Goal: Transaction & Acquisition: Purchase product/service

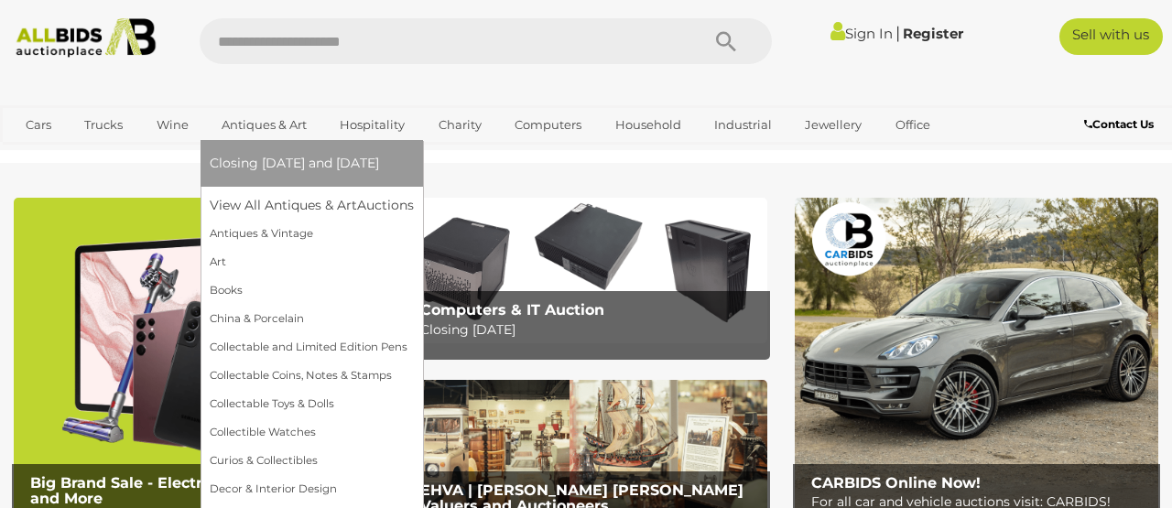
click at [265, 161] on span "Closing [DATE] and [DATE]" at bounding box center [294, 163] width 169 height 16
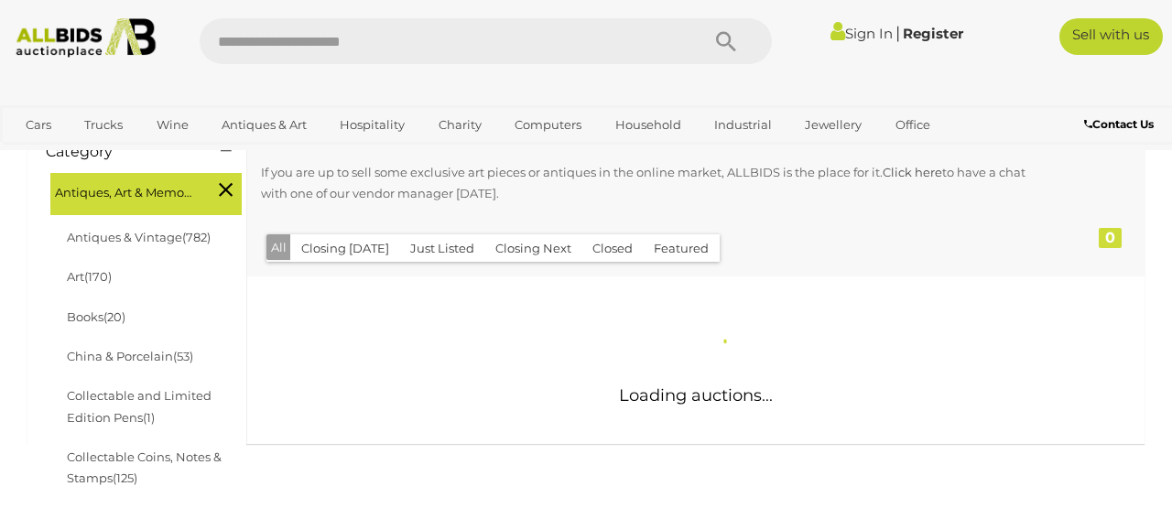
scroll to position [348, 0]
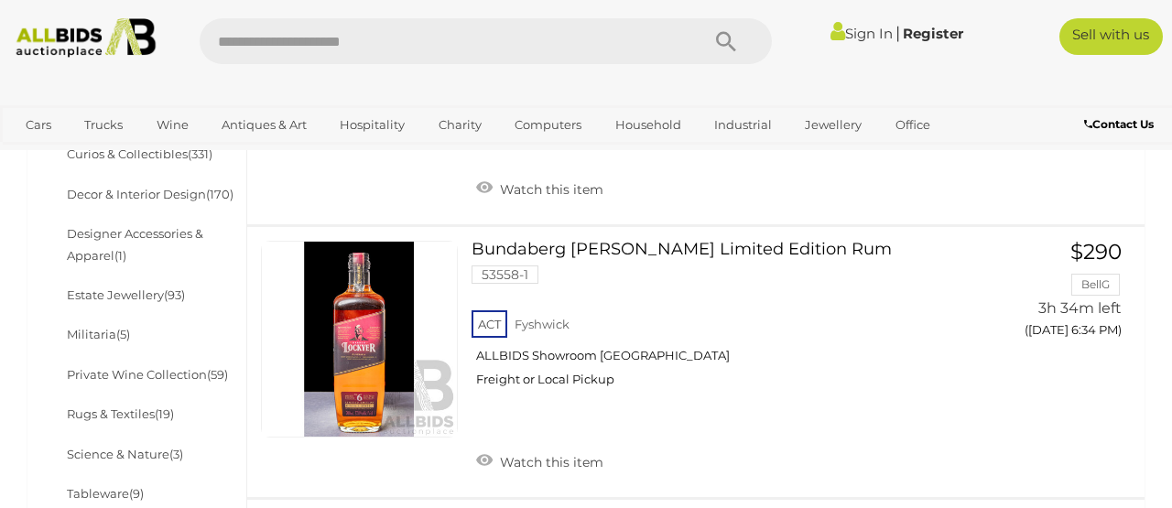
scroll to position [953, 0]
click at [103, 326] on link "Militaria (5)" at bounding box center [98, 333] width 63 height 15
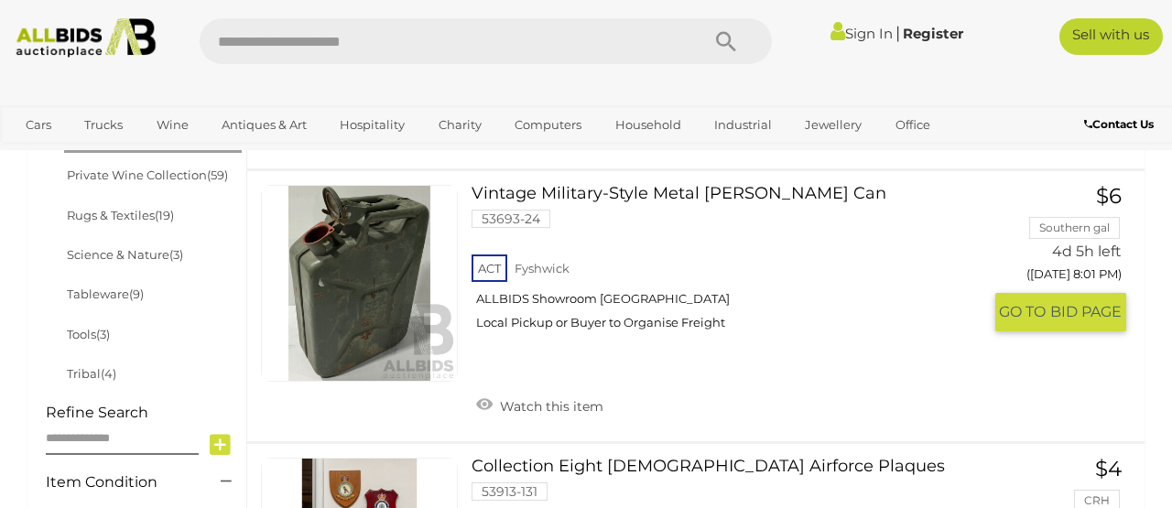
scroll to position [1122, 0]
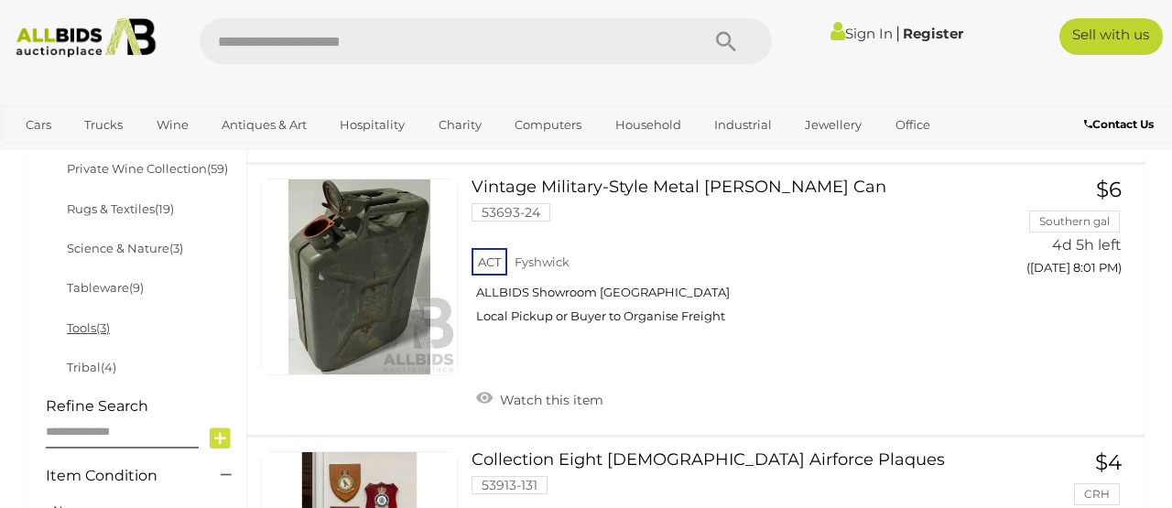
click at [92, 320] on link "Tools (3)" at bounding box center [88, 327] width 43 height 15
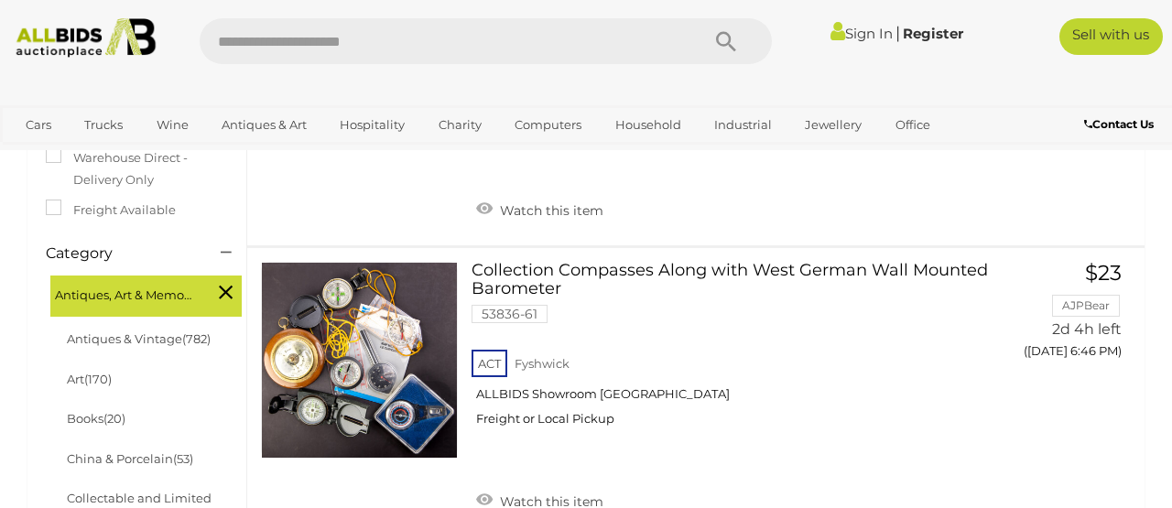
scroll to position [362, 0]
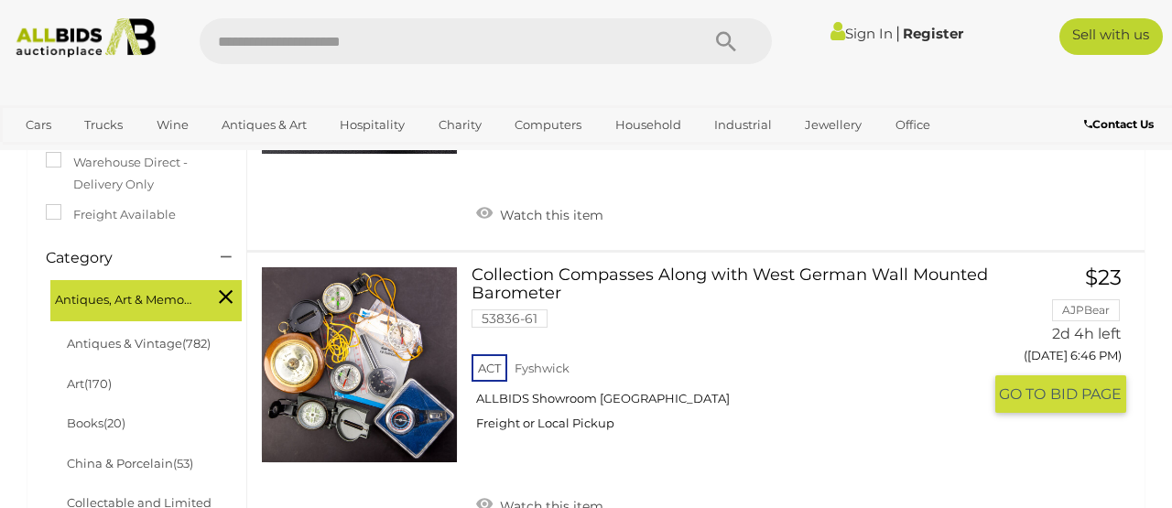
click at [354, 382] on link at bounding box center [359, 364] width 197 height 197
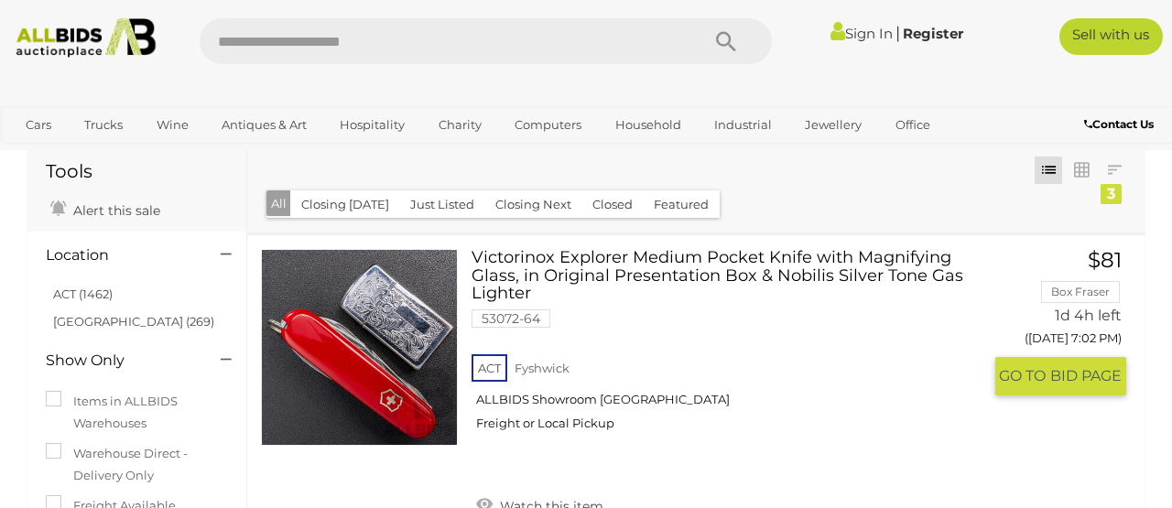
scroll to position [68, 0]
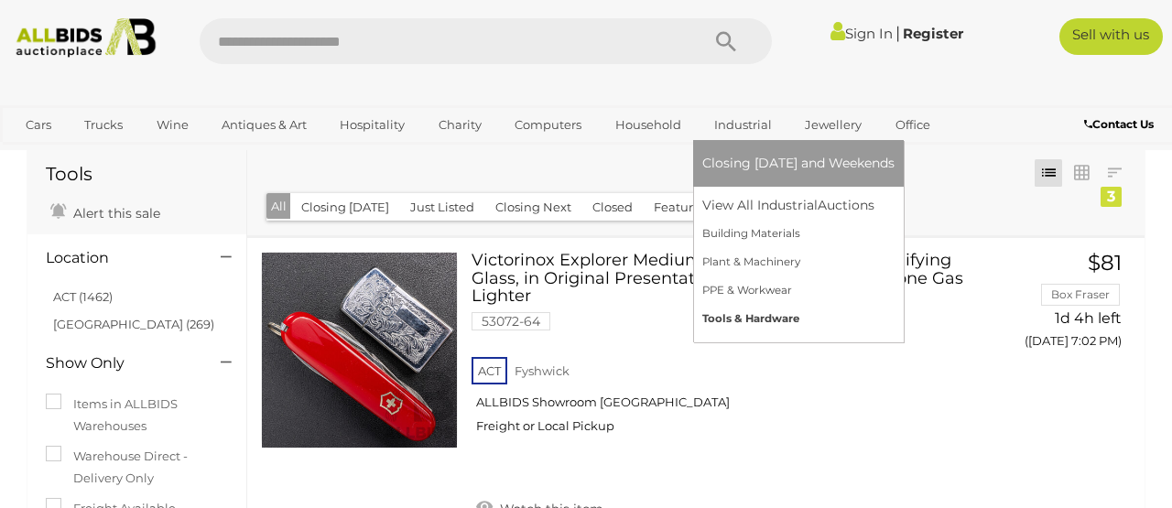
click at [764, 319] on link "Tools & Hardware" at bounding box center [798, 319] width 192 height 28
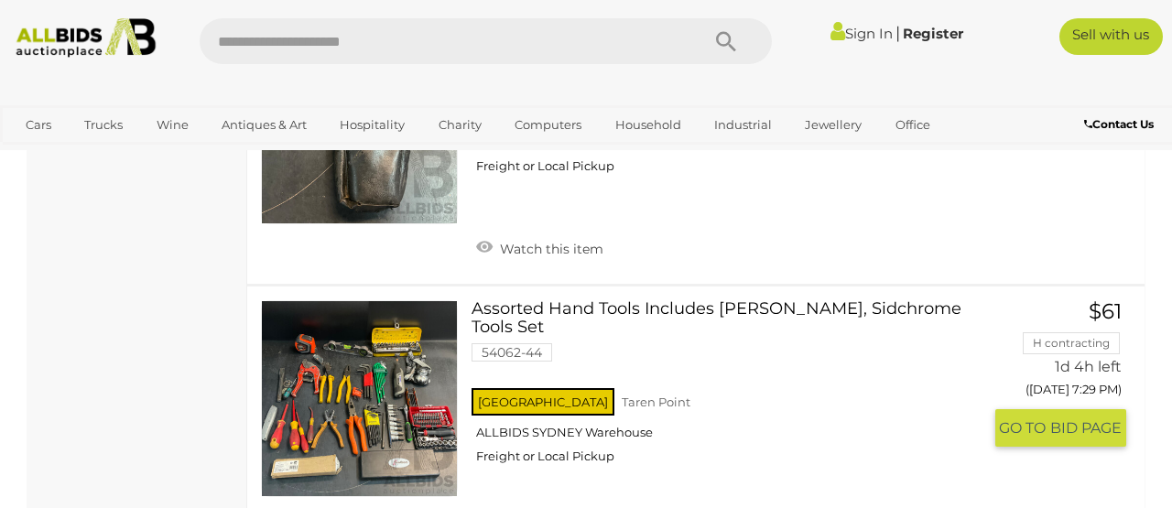
scroll to position [3540, 0]
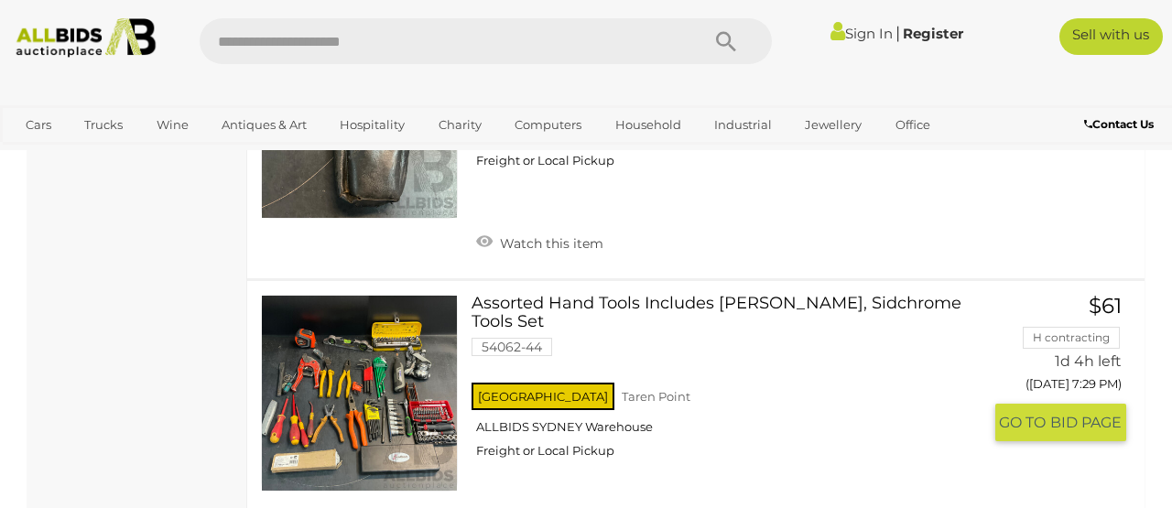
click at [345, 350] on link at bounding box center [359, 393] width 197 height 197
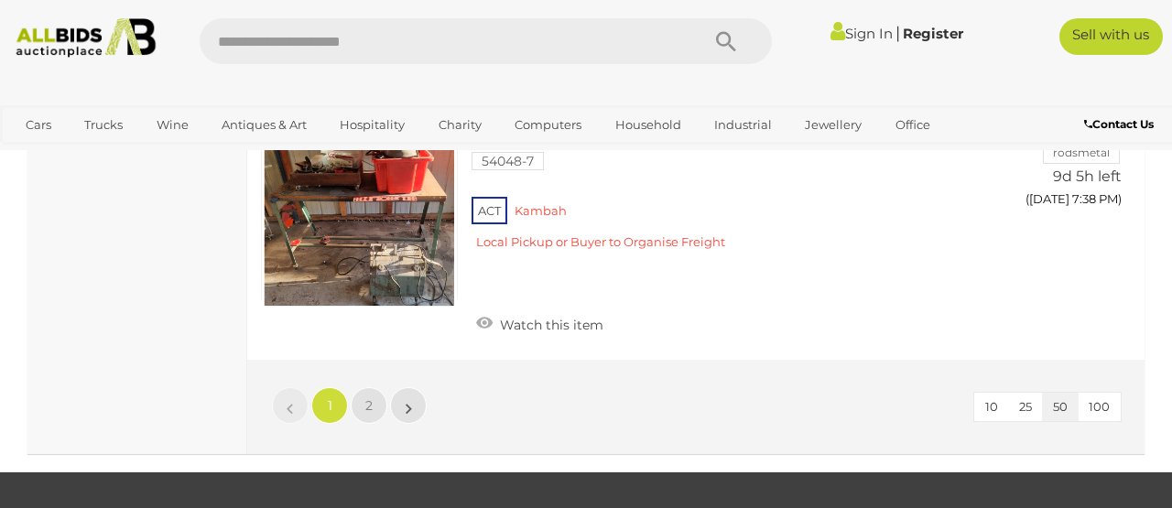
scroll to position [13975, 0]
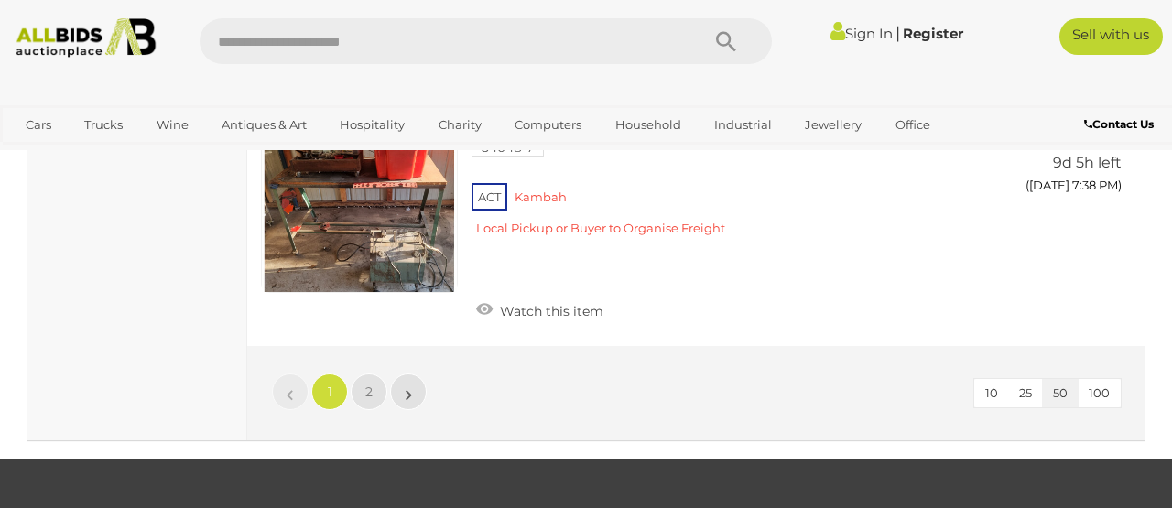
click at [369, 384] on span "2" at bounding box center [368, 392] width 7 height 16
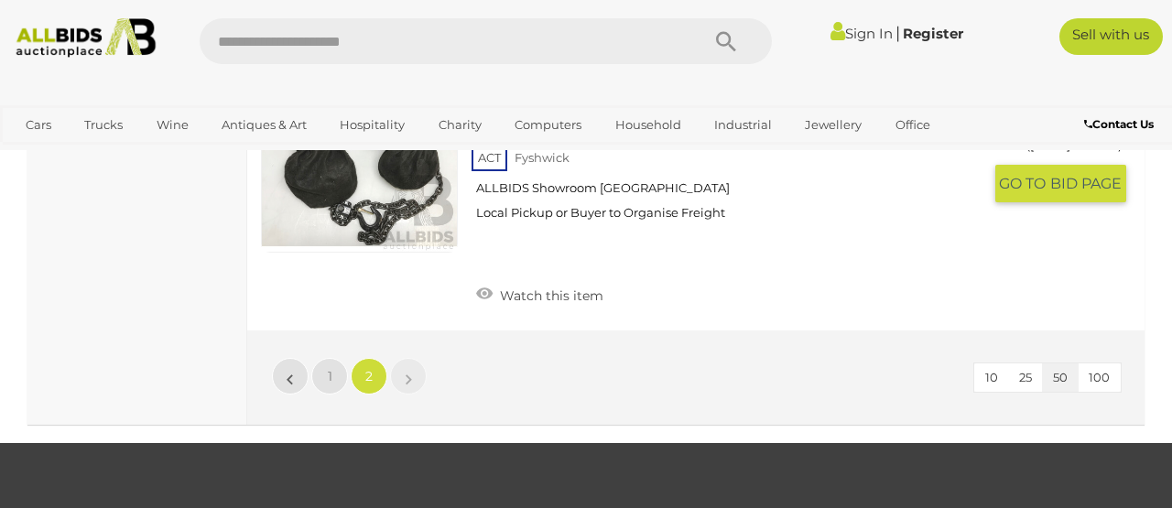
scroll to position [8148, 0]
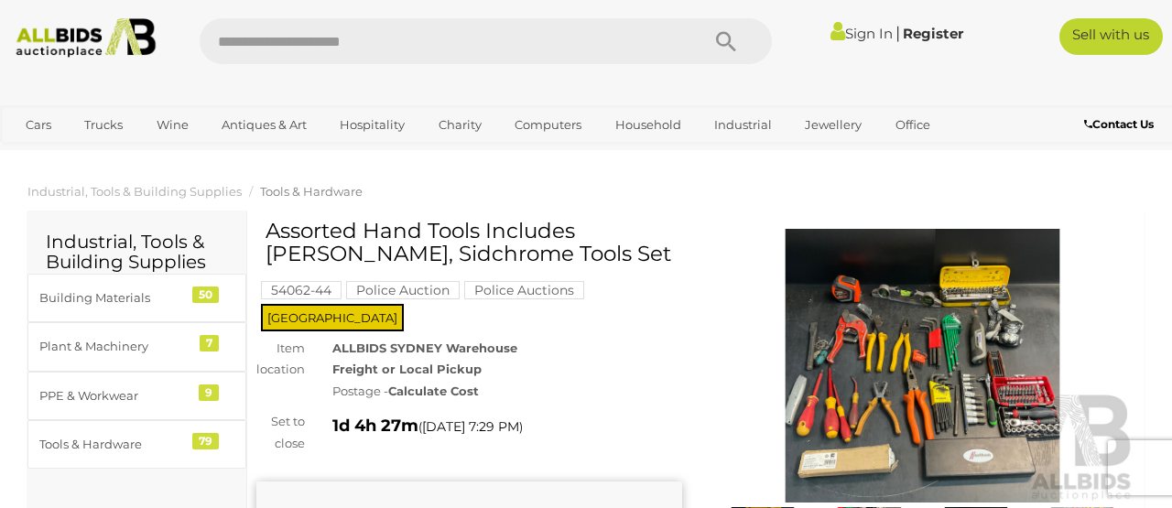
click at [885, 359] on img at bounding box center [922, 366] width 426 height 275
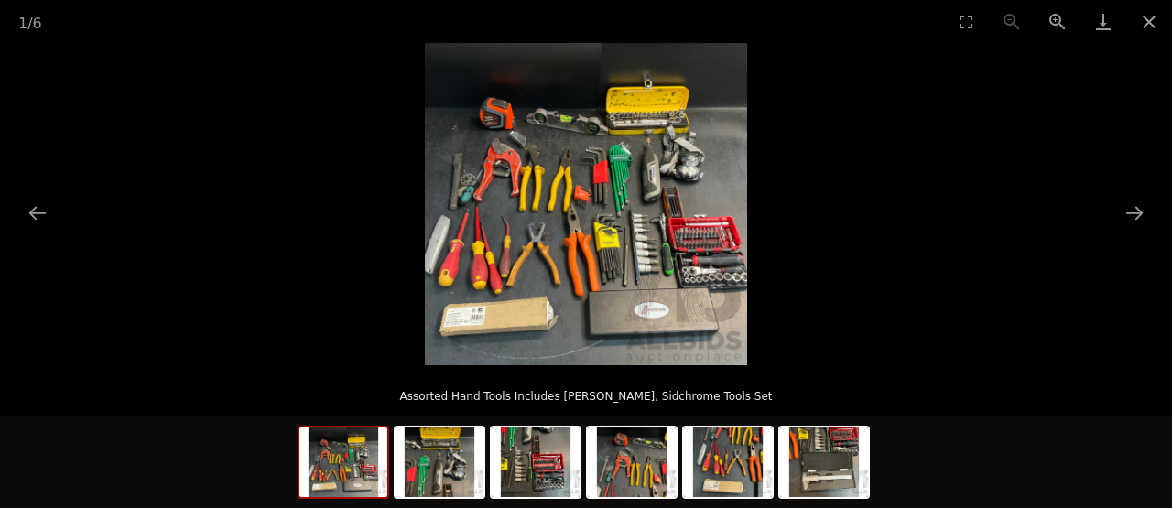
click at [619, 215] on img at bounding box center [586, 204] width 322 height 322
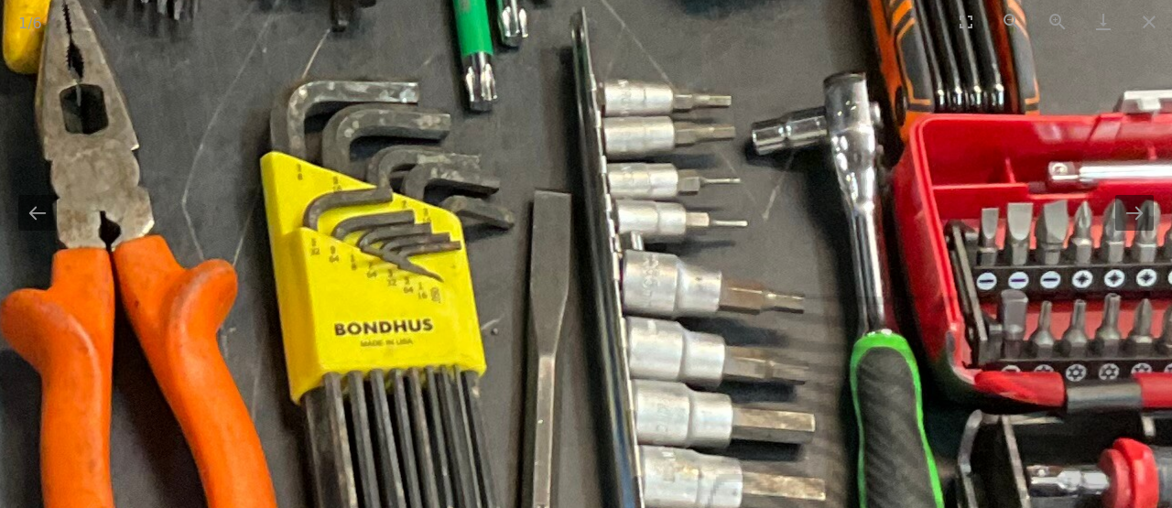
drag, startPoint x: 687, startPoint y: 391, endPoint x: 546, endPoint y: 80, distance: 341.7
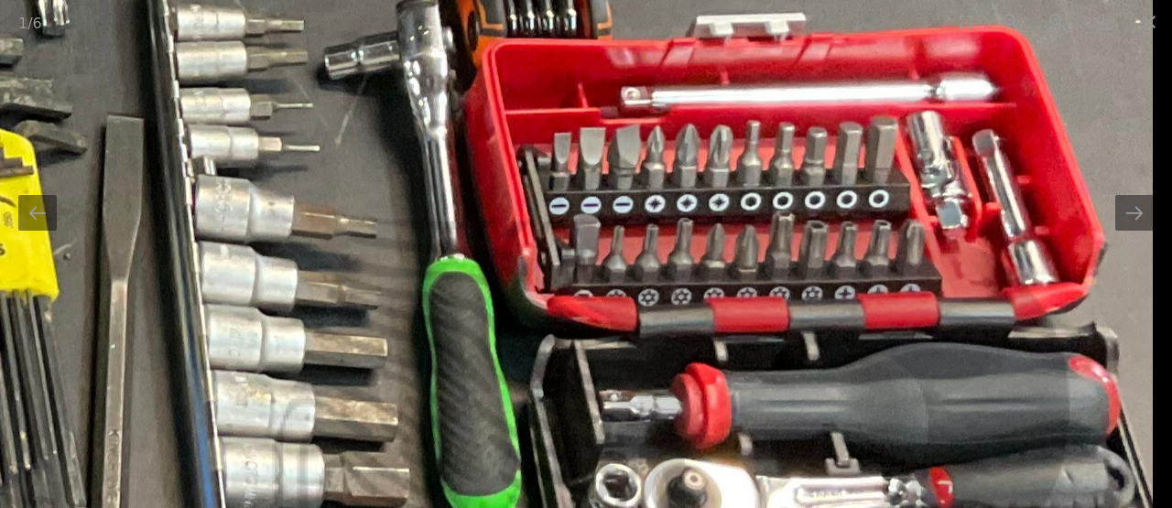
drag, startPoint x: 590, startPoint y: 283, endPoint x: 119, endPoint y: 393, distance: 484.0
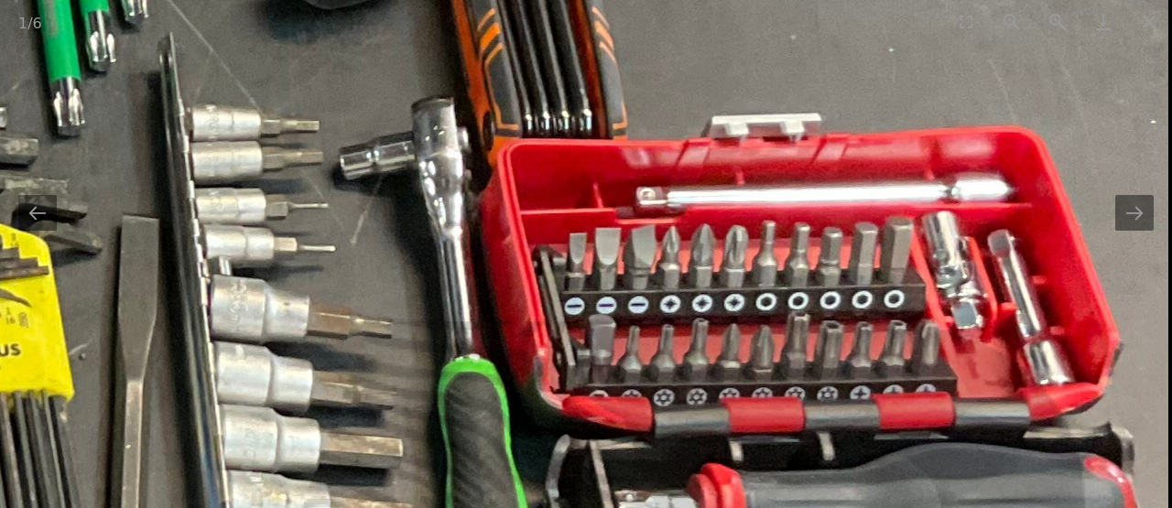
drag, startPoint x: 418, startPoint y: 252, endPoint x: 405, endPoint y: 362, distance: 110.7
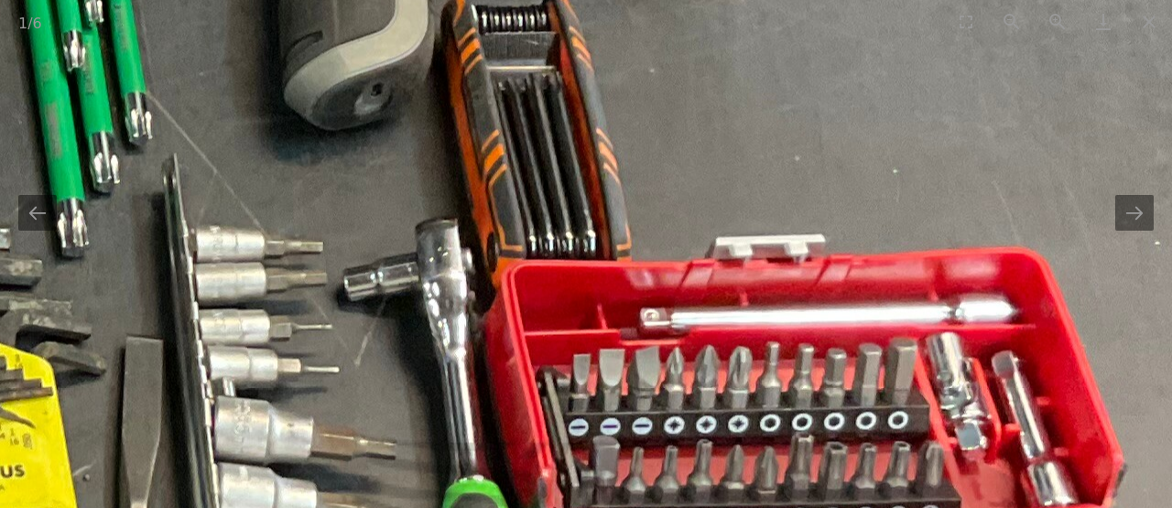
drag, startPoint x: 451, startPoint y: 245, endPoint x: 473, endPoint y: 389, distance: 145.4
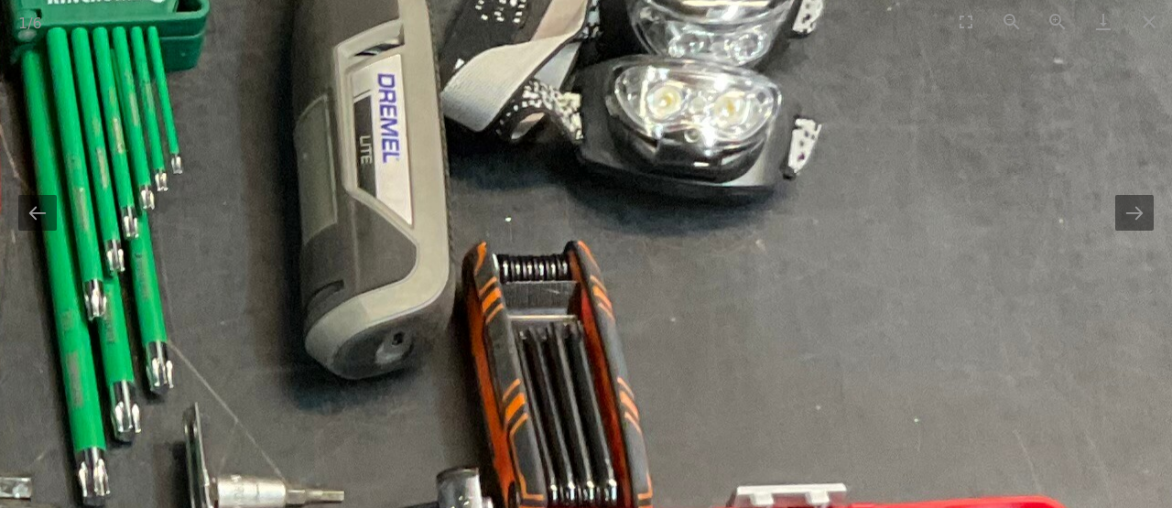
drag, startPoint x: 469, startPoint y: 276, endPoint x: 495, endPoint y: 472, distance: 198.6
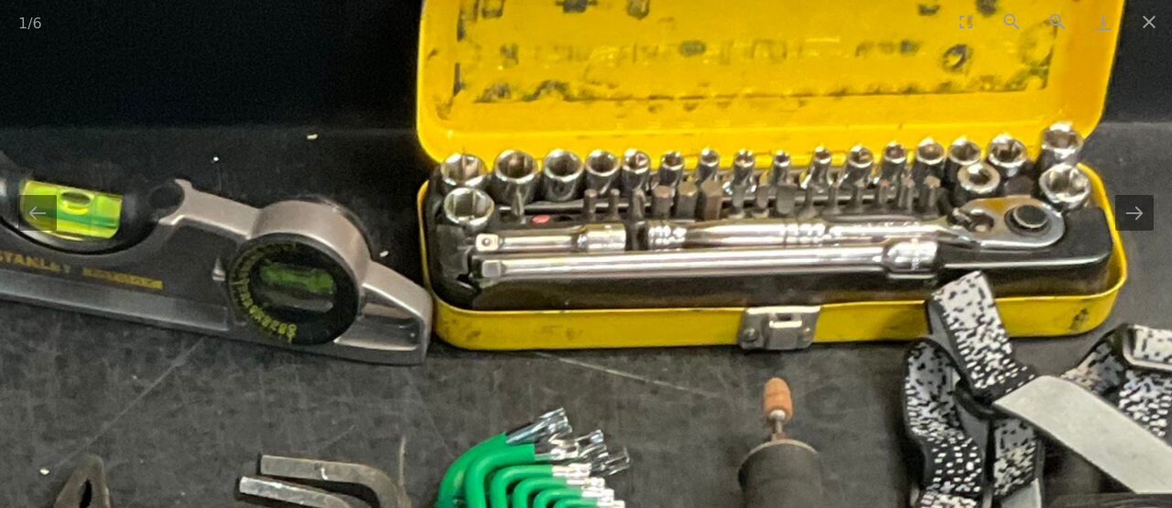
drag, startPoint x: 378, startPoint y: 370, endPoint x: 996, endPoint y: 411, distance: 619.2
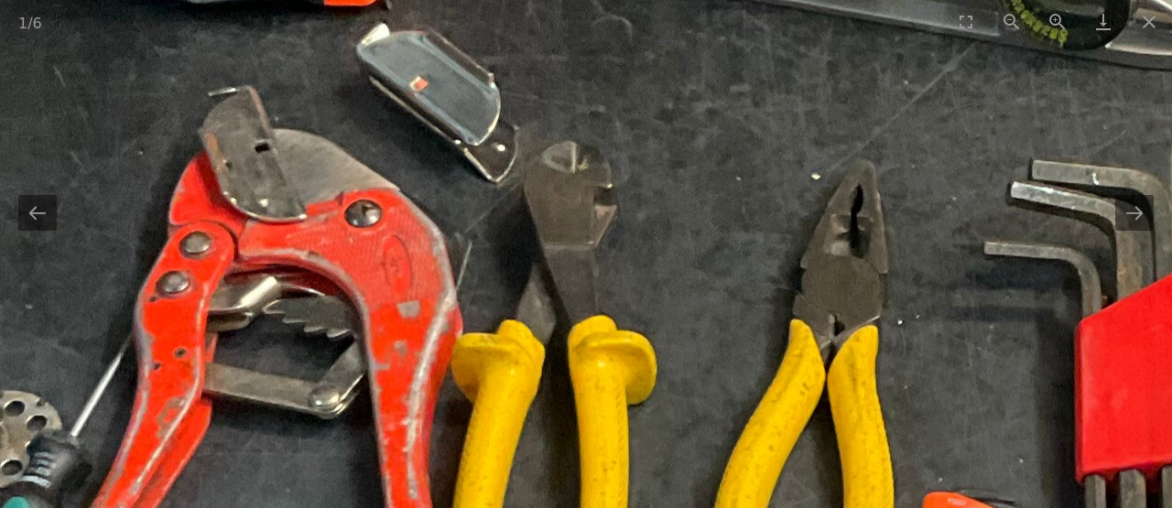
drag, startPoint x: 516, startPoint y: 427, endPoint x: 540, endPoint y: 245, distance: 182.8
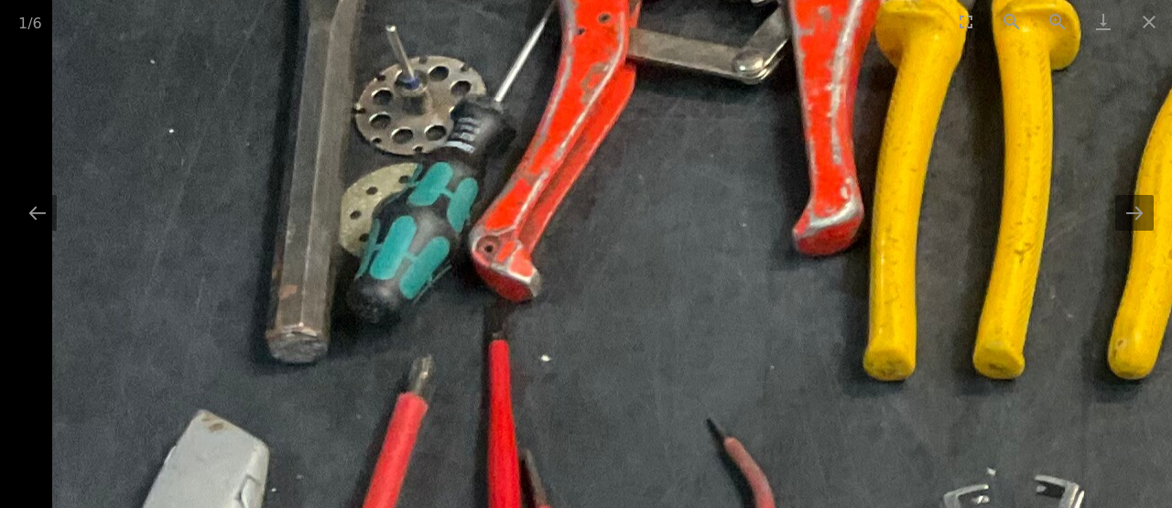
drag, startPoint x: 167, startPoint y: 380, endPoint x: 853, endPoint y: 162, distance: 720.3
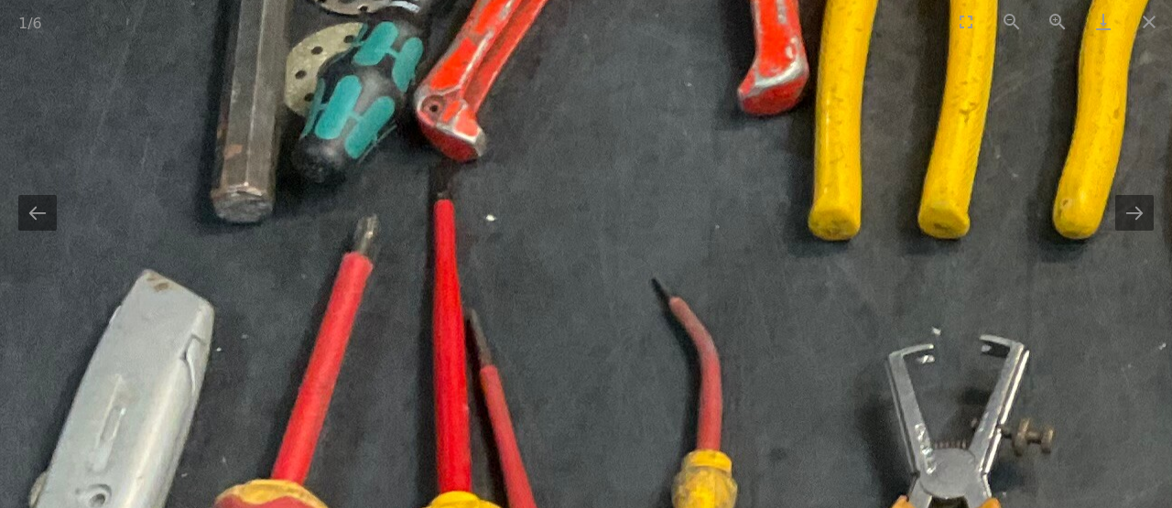
drag, startPoint x: 870, startPoint y: 394, endPoint x: 688, endPoint y: 154, distance: 301.2
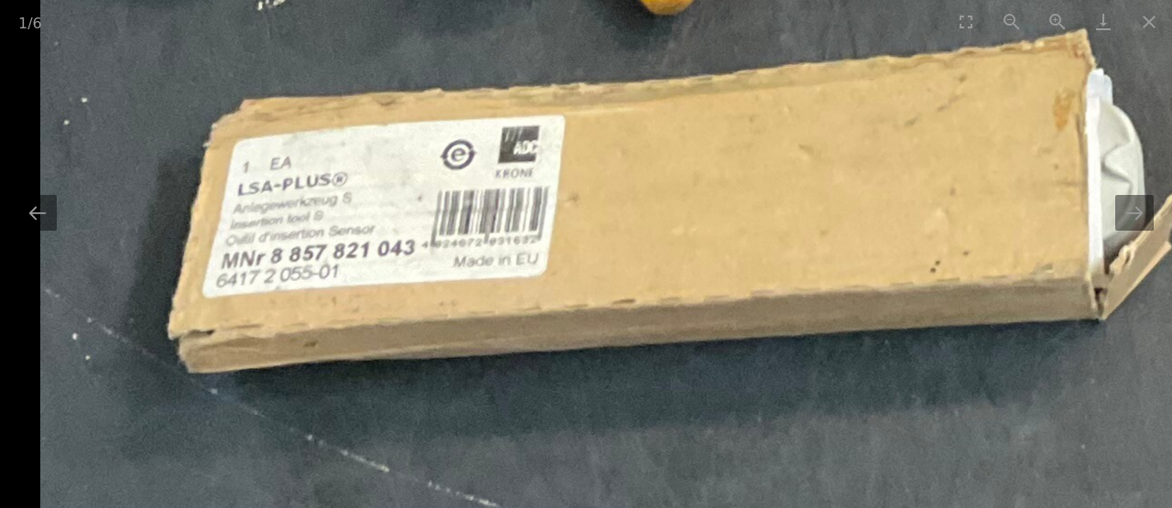
drag, startPoint x: 385, startPoint y: 282, endPoint x: 271, endPoint y: 294, distance: 115.0
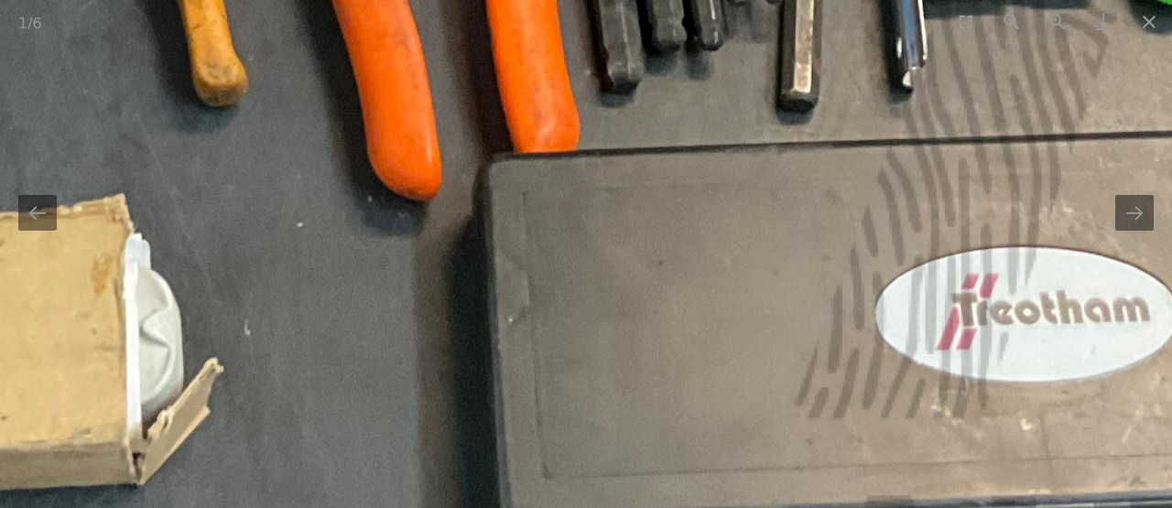
drag, startPoint x: 815, startPoint y: 265, endPoint x: 191, endPoint y: 302, distance: 624.5
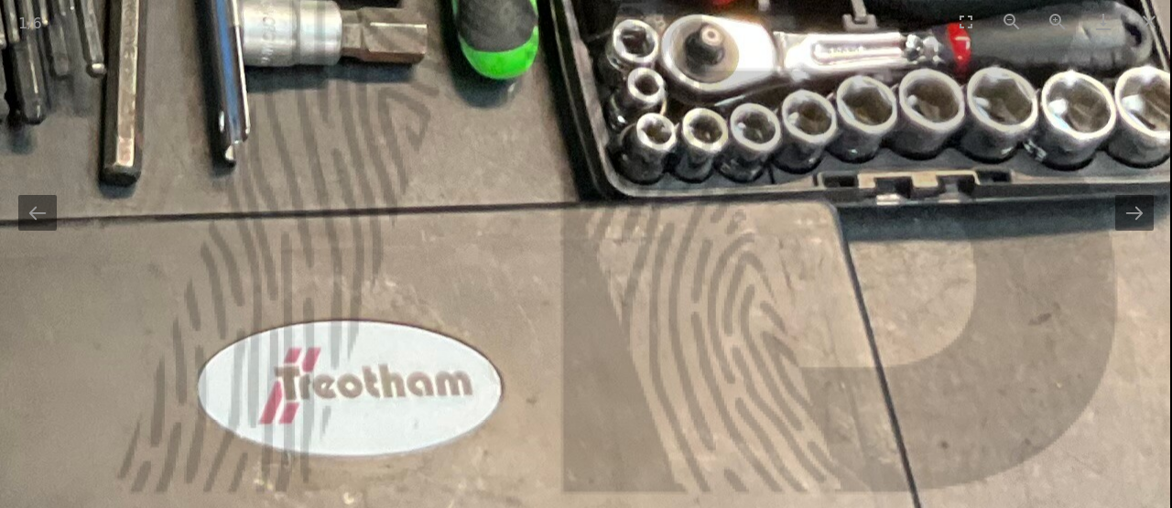
drag, startPoint x: 385, startPoint y: 280, endPoint x: 373, endPoint y: 347, distance: 67.9
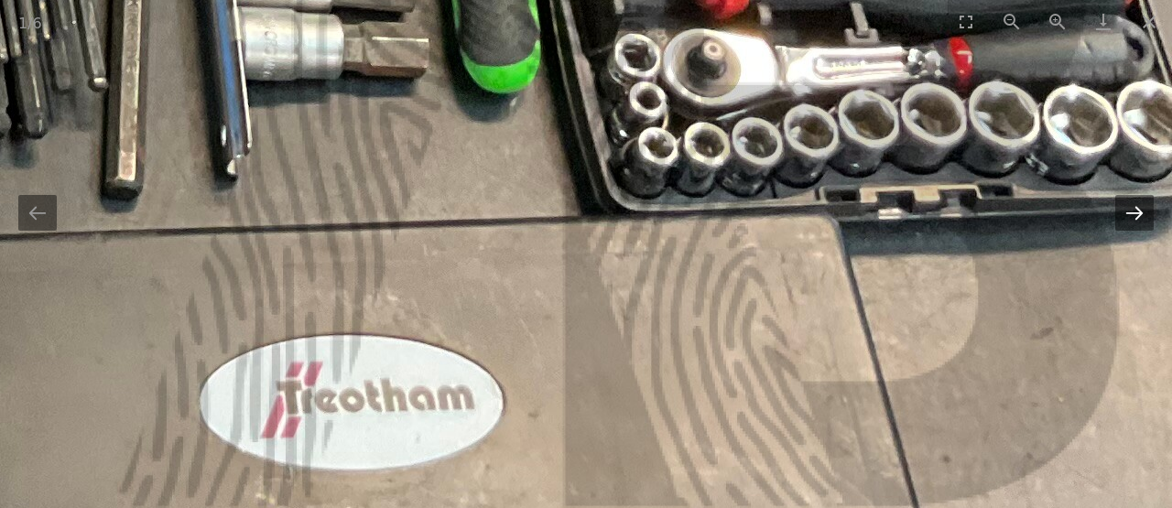
click at [1141, 219] on button "Next slide" at bounding box center [1134, 213] width 38 height 36
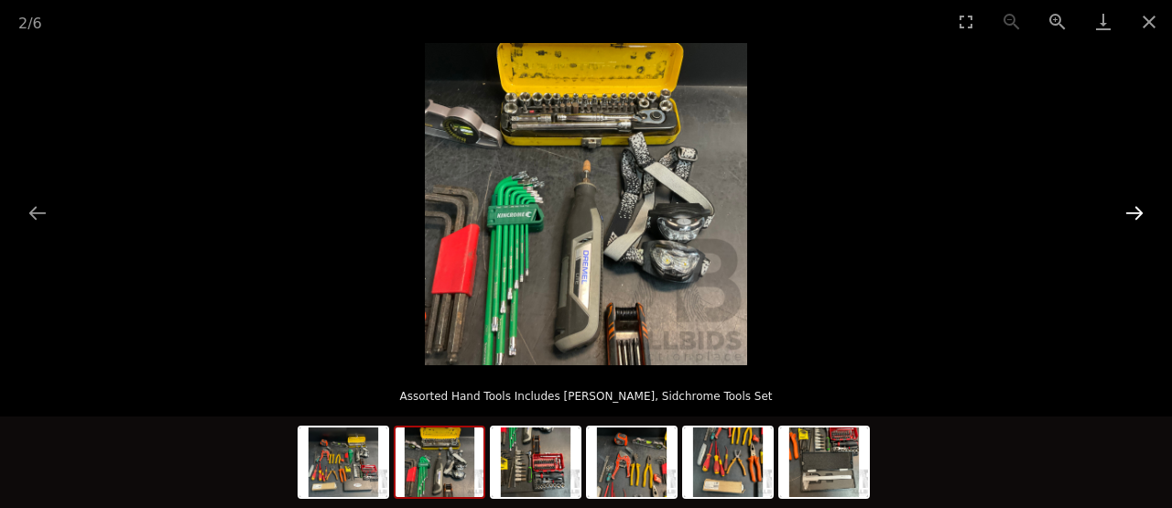
click at [1137, 216] on button "Next slide" at bounding box center [1134, 213] width 38 height 36
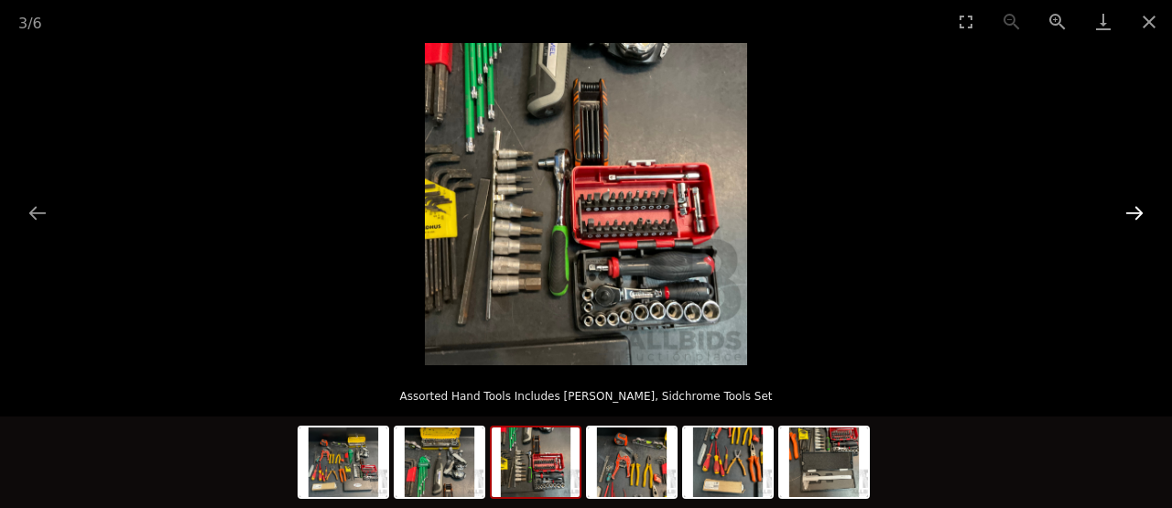
click at [1134, 217] on button "Next slide" at bounding box center [1134, 213] width 38 height 36
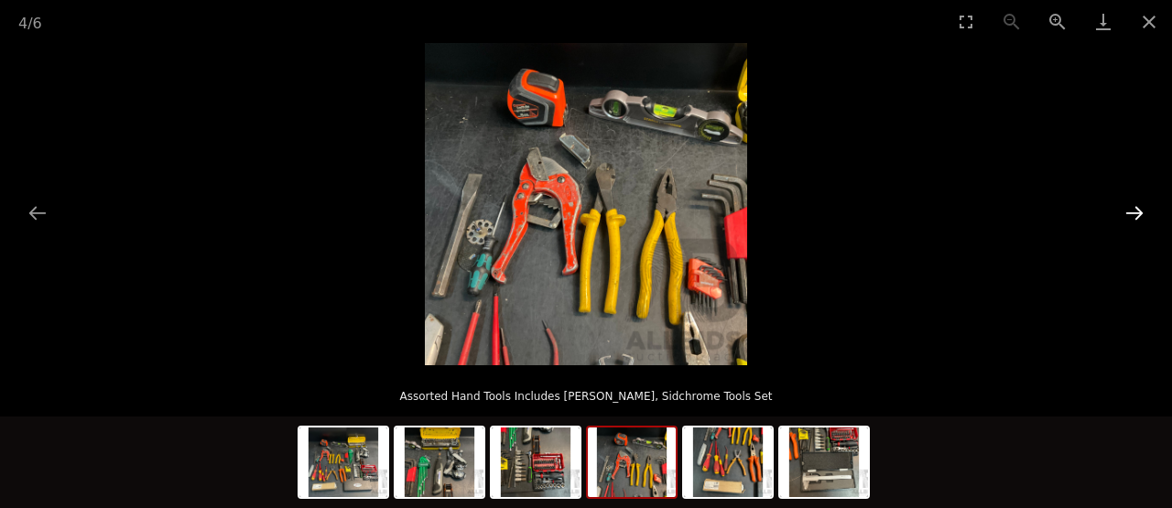
click at [1134, 217] on button "Next slide" at bounding box center [1134, 213] width 38 height 36
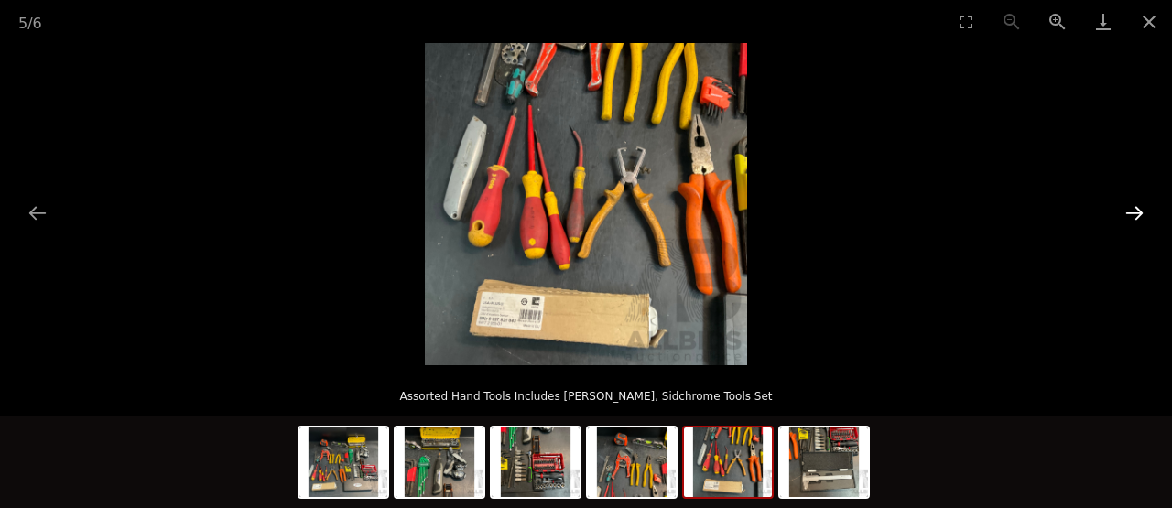
click at [1134, 217] on button "Next slide" at bounding box center [1134, 213] width 38 height 36
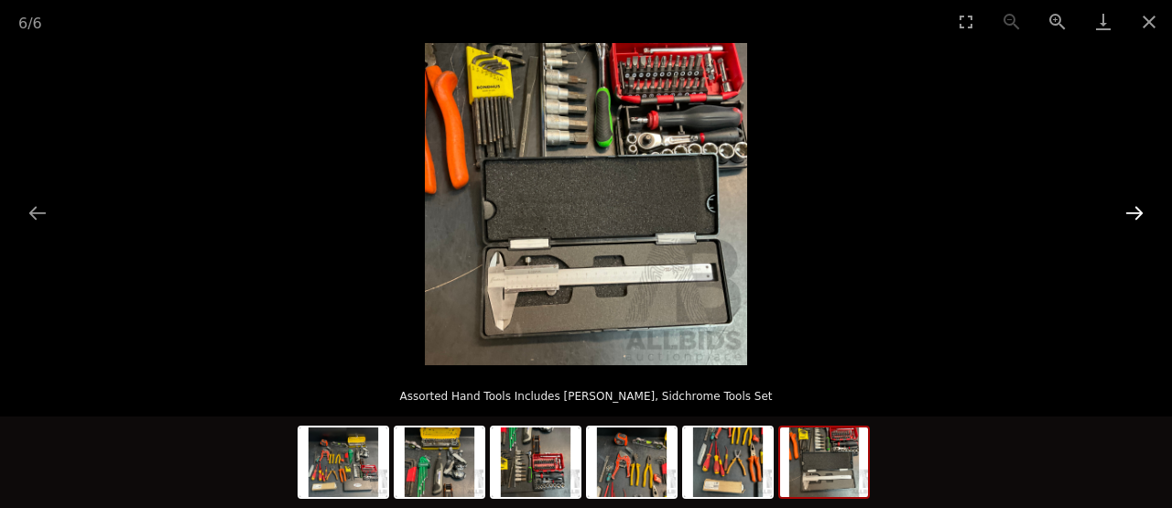
click at [1134, 217] on button "Next slide" at bounding box center [1134, 213] width 38 height 36
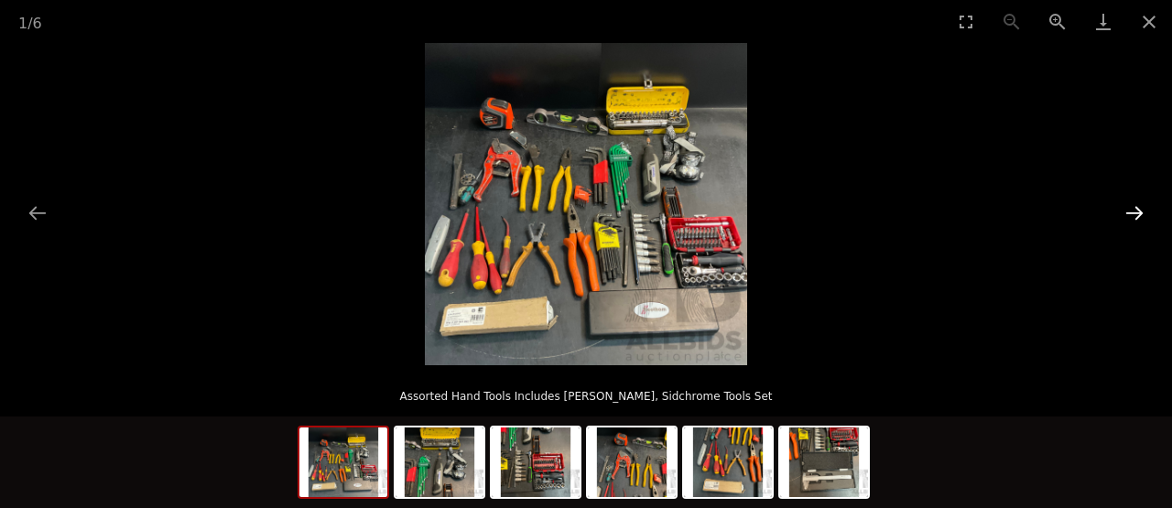
click at [1134, 217] on button "Next slide" at bounding box center [1134, 213] width 38 height 36
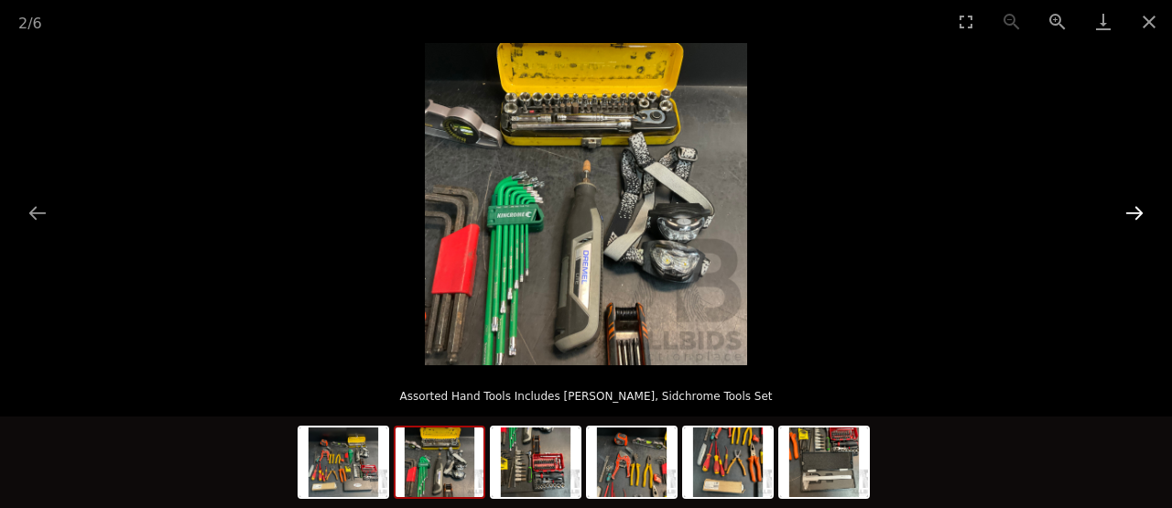
click at [1134, 217] on button "Next slide" at bounding box center [1134, 213] width 38 height 36
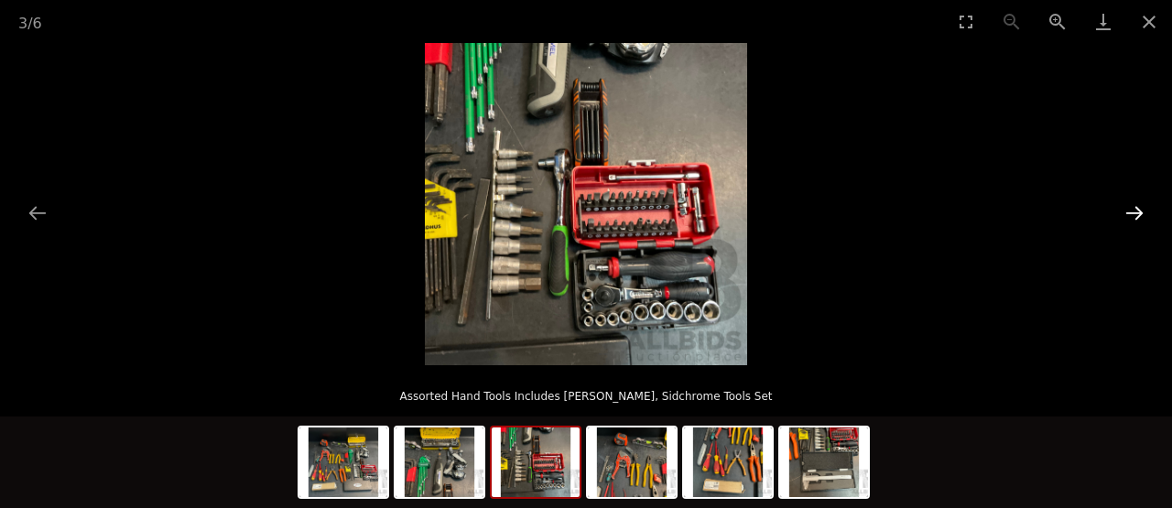
click at [1134, 217] on button "Next slide" at bounding box center [1134, 213] width 38 height 36
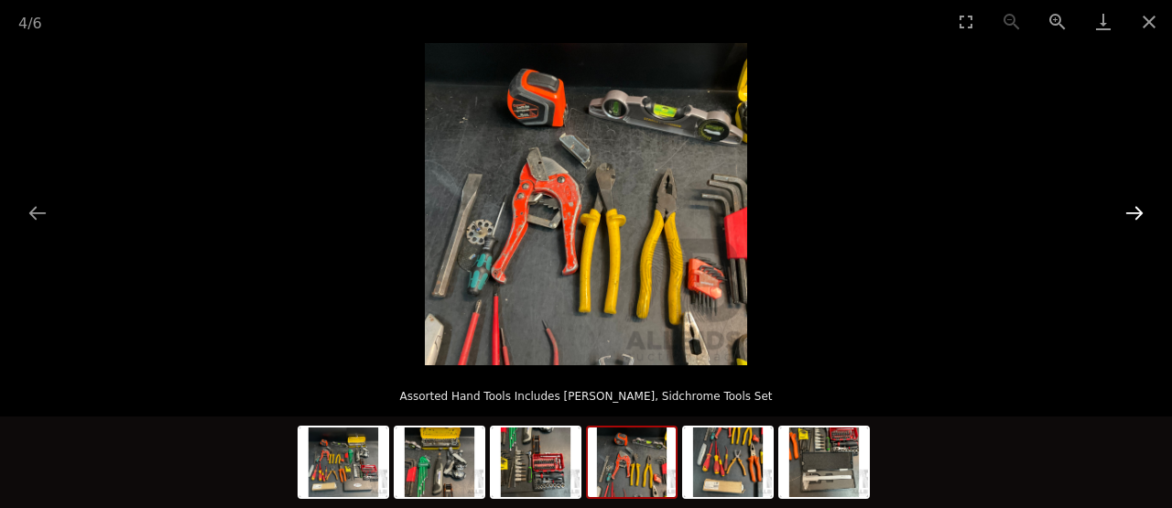
click at [1134, 217] on button "Next slide" at bounding box center [1134, 213] width 38 height 36
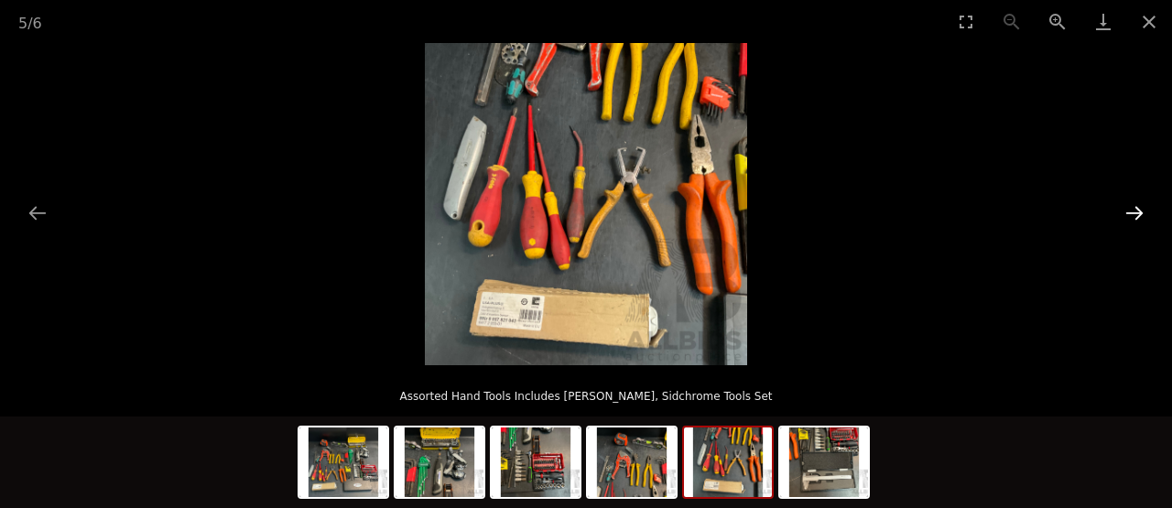
click at [1134, 217] on button "Next slide" at bounding box center [1134, 213] width 38 height 36
